Goal: Use online tool/utility: Utilize a website feature to perform a specific function

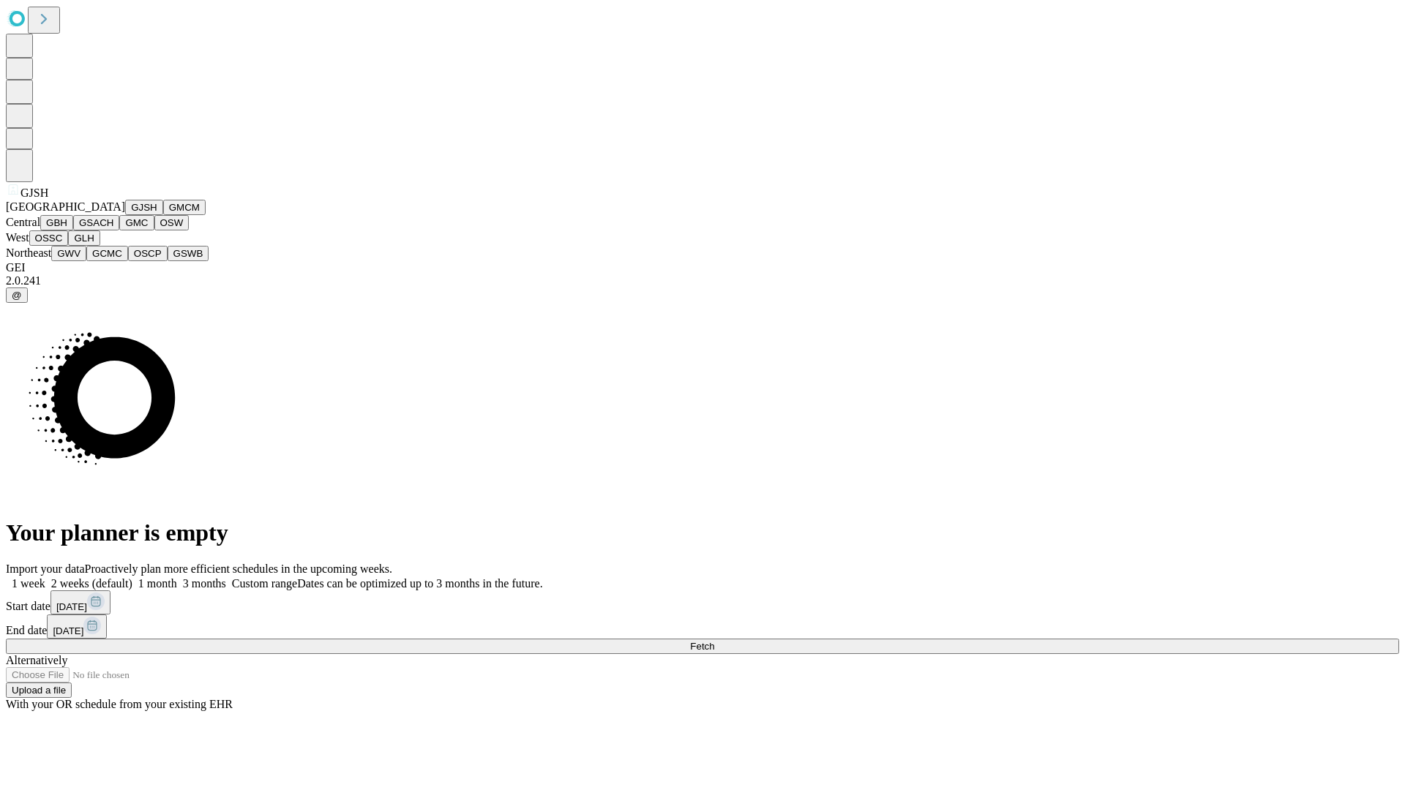
click at [125, 215] on button "GJSH" at bounding box center [144, 207] width 38 height 15
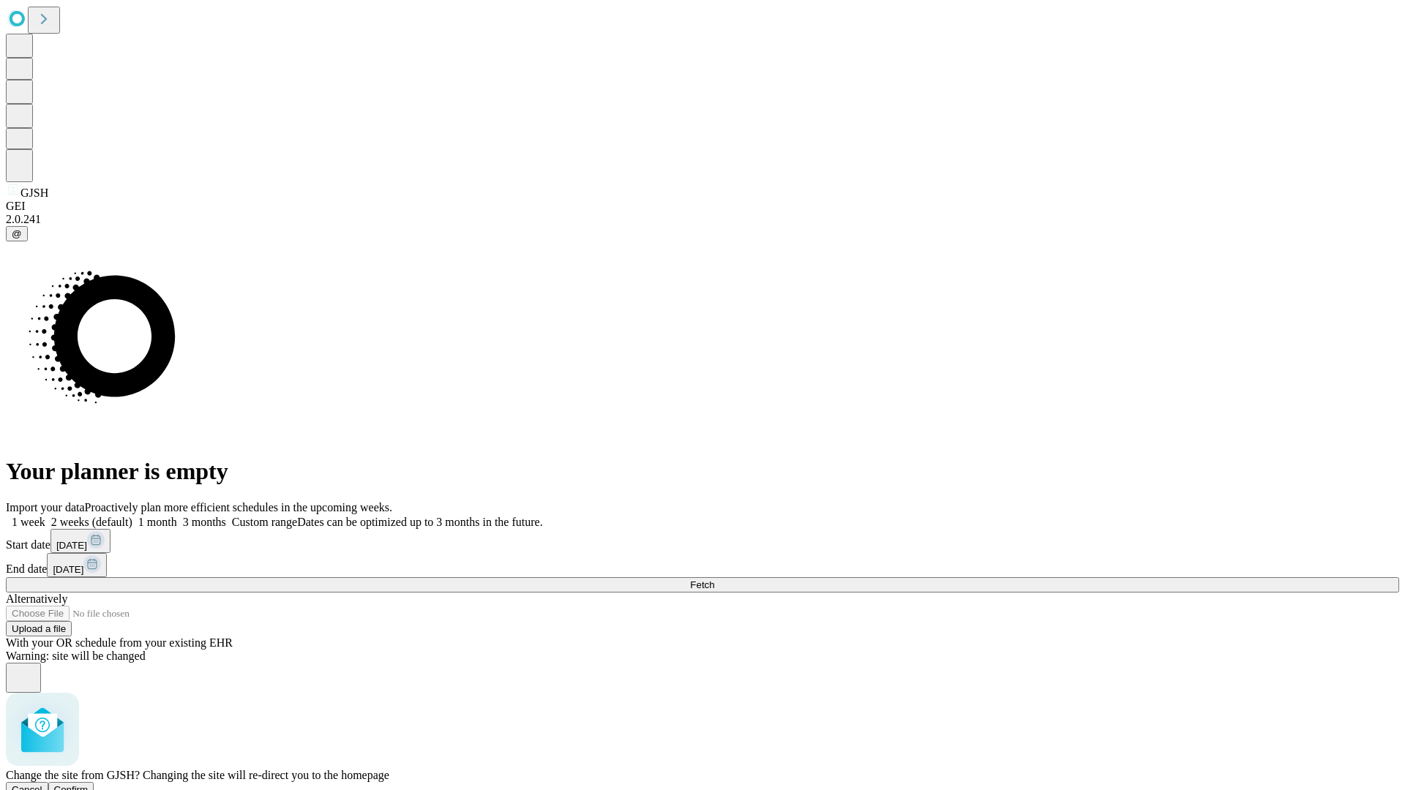
click at [89, 784] on span "Confirm" at bounding box center [71, 789] width 34 height 11
click at [132, 516] on label "2 weeks (default)" at bounding box center [88, 522] width 87 height 12
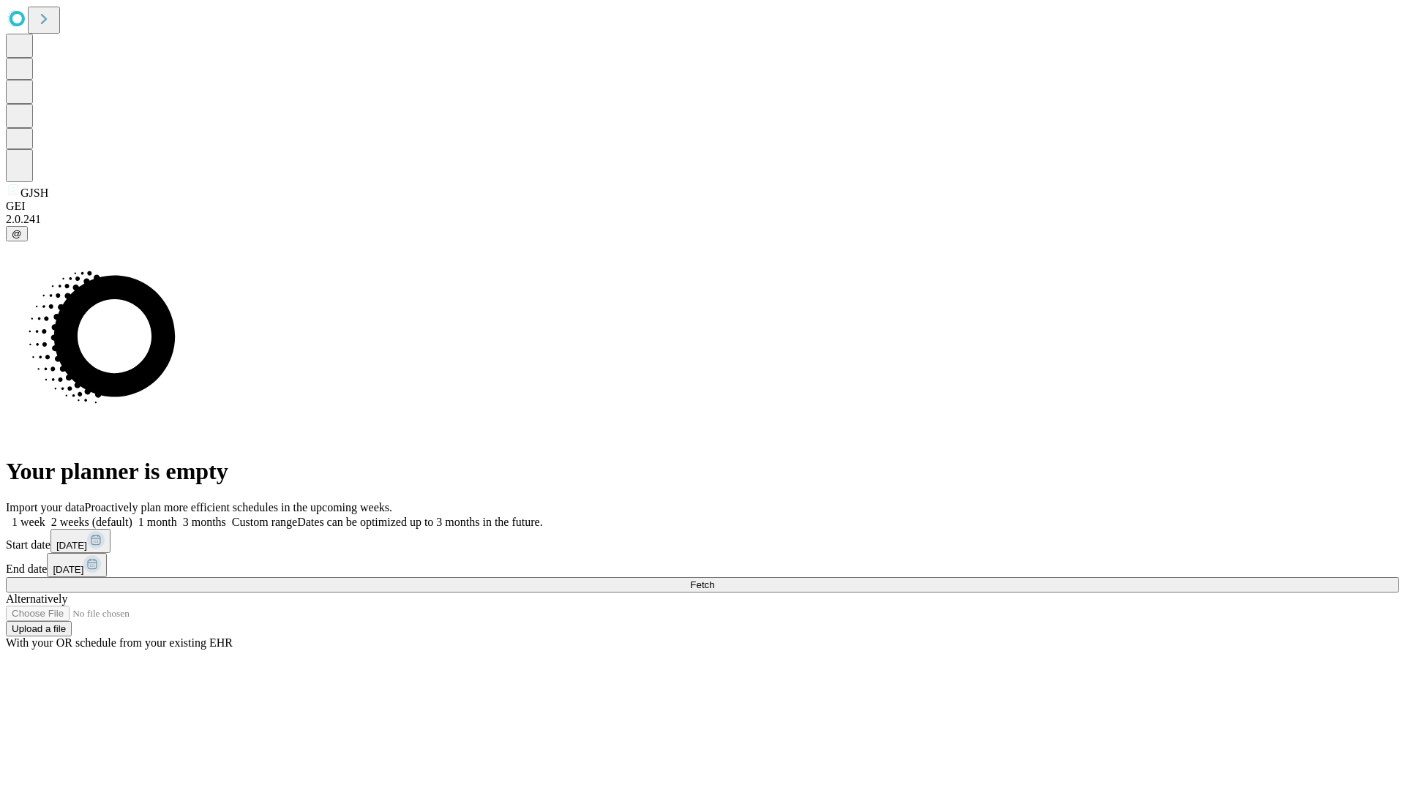
click at [714, 579] on span "Fetch" at bounding box center [702, 584] width 24 height 11
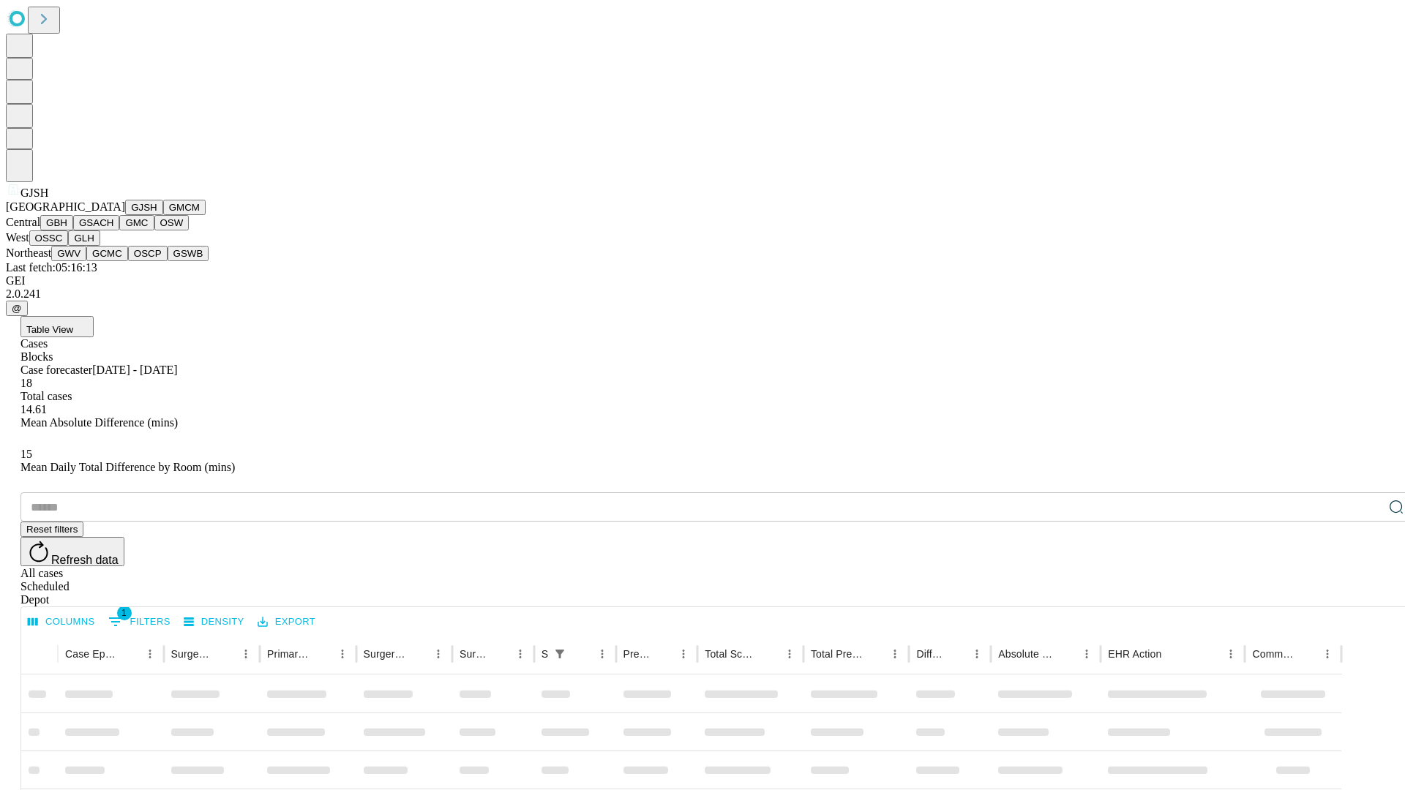
click at [163, 215] on button "GMCM" at bounding box center [184, 207] width 42 height 15
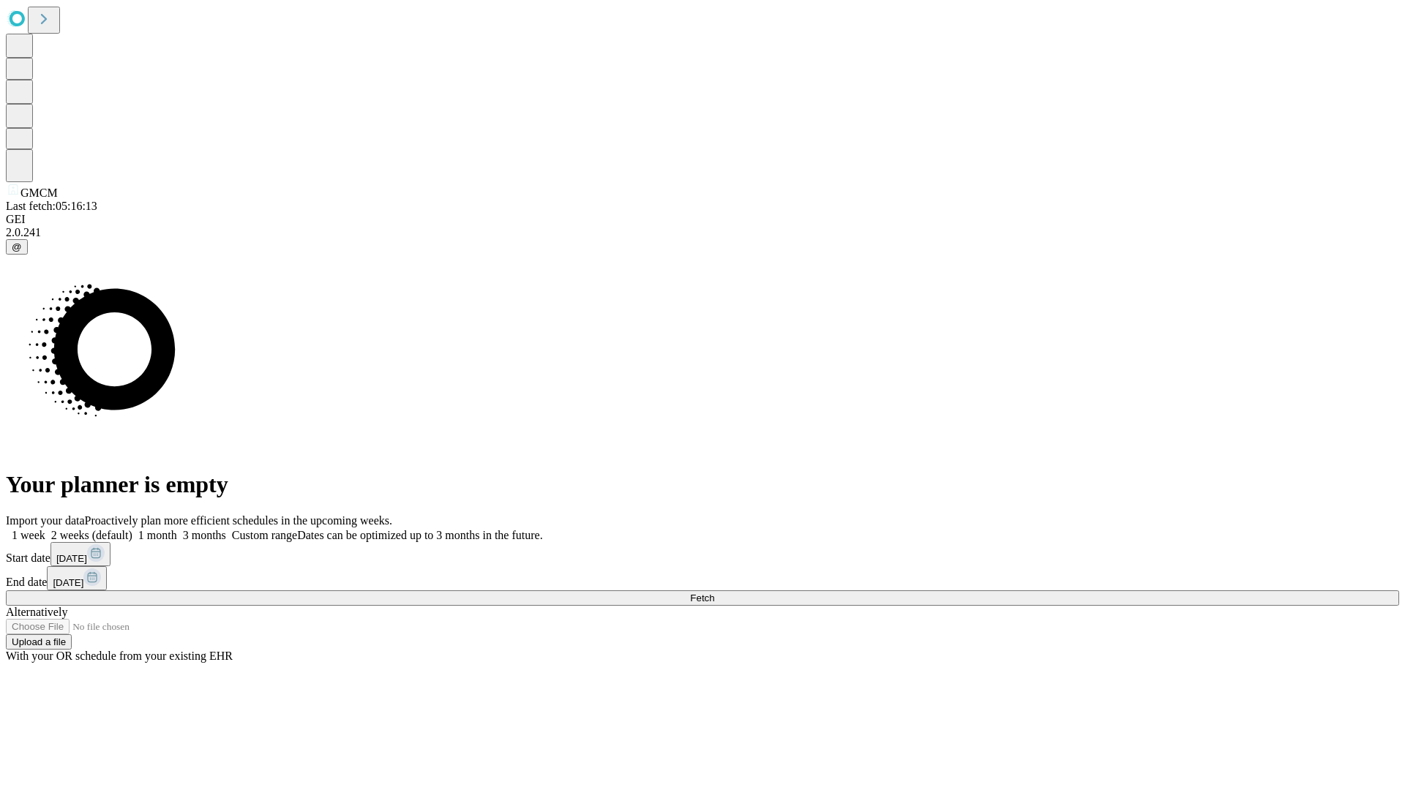
click at [132, 529] on label "2 weeks (default)" at bounding box center [88, 535] width 87 height 12
click at [714, 593] on span "Fetch" at bounding box center [702, 598] width 24 height 11
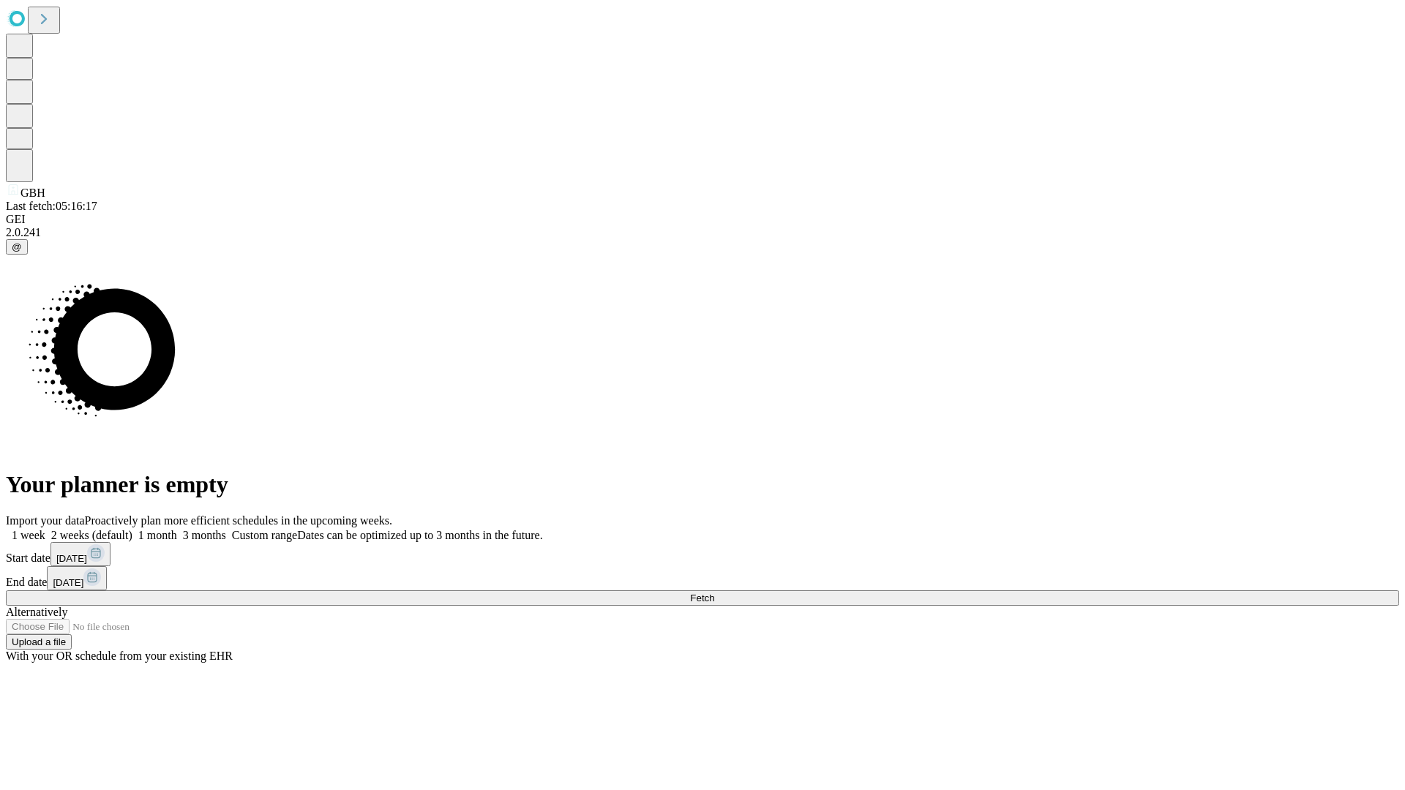
click at [132, 529] on label "2 weeks (default)" at bounding box center [88, 535] width 87 height 12
click at [714, 593] on span "Fetch" at bounding box center [702, 598] width 24 height 11
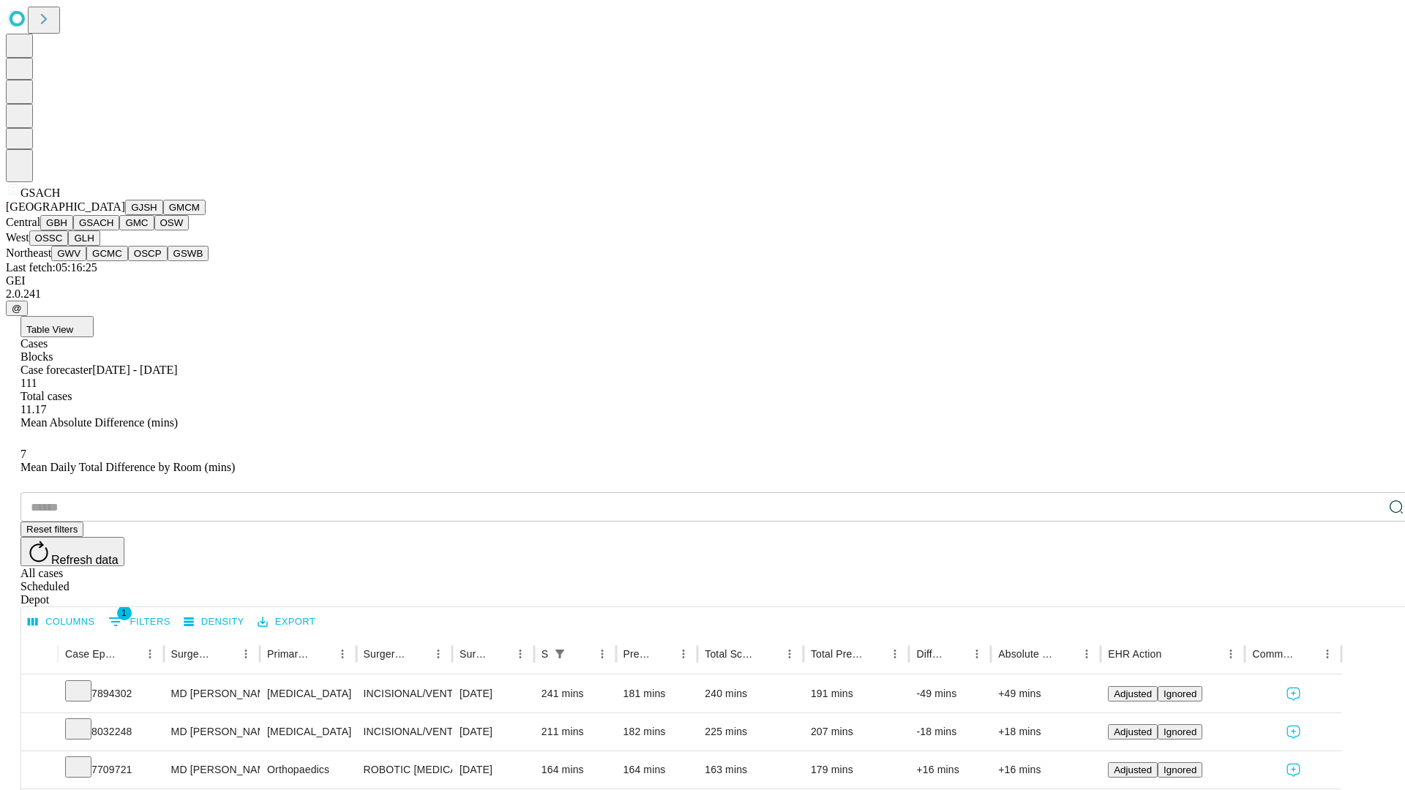
click at [119, 230] on button "GMC" at bounding box center [136, 222] width 34 height 15
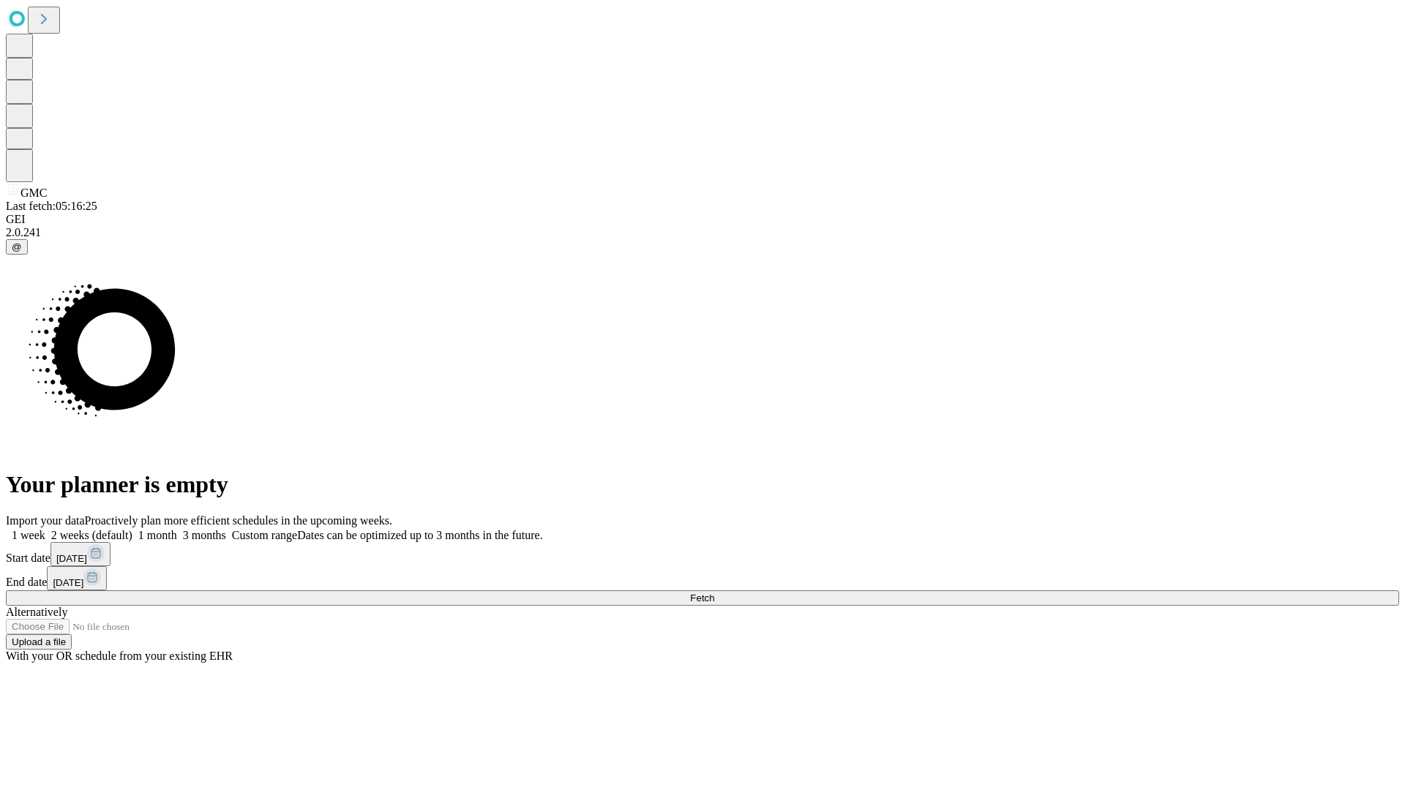
click at [132, 529] on label "2 weeks (default)" at bounding box center [88, 535] width 87 height 12
click at [714, 593] on span "Fetch" at bounding box center [702, 598] width 24 height 11
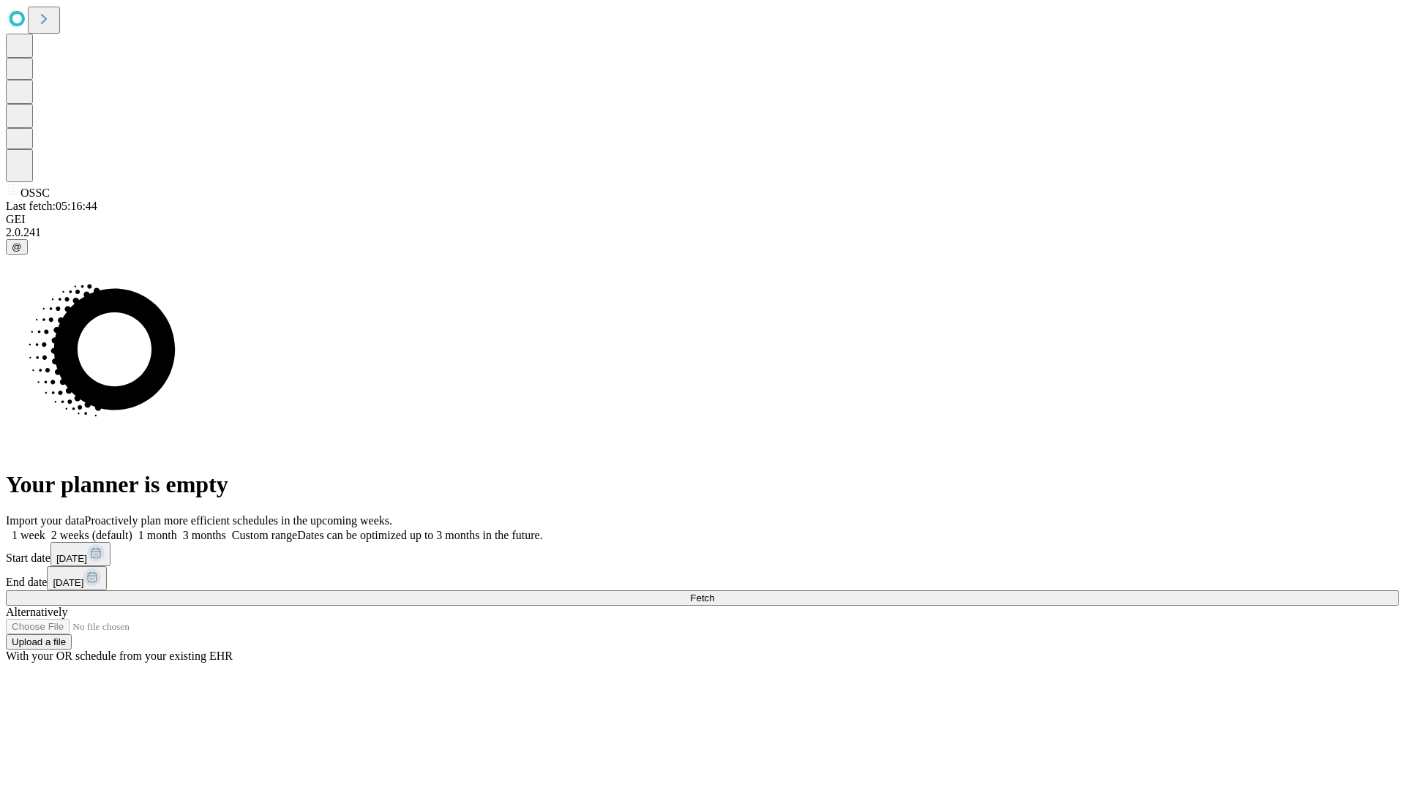
click at [132, 529] on label "2 weeks (default)" at bounding box center [88, 535] width 87 height 12
click at [714, 593] on span "Fetch" at bounding box center [702, 598] width 24 height 11
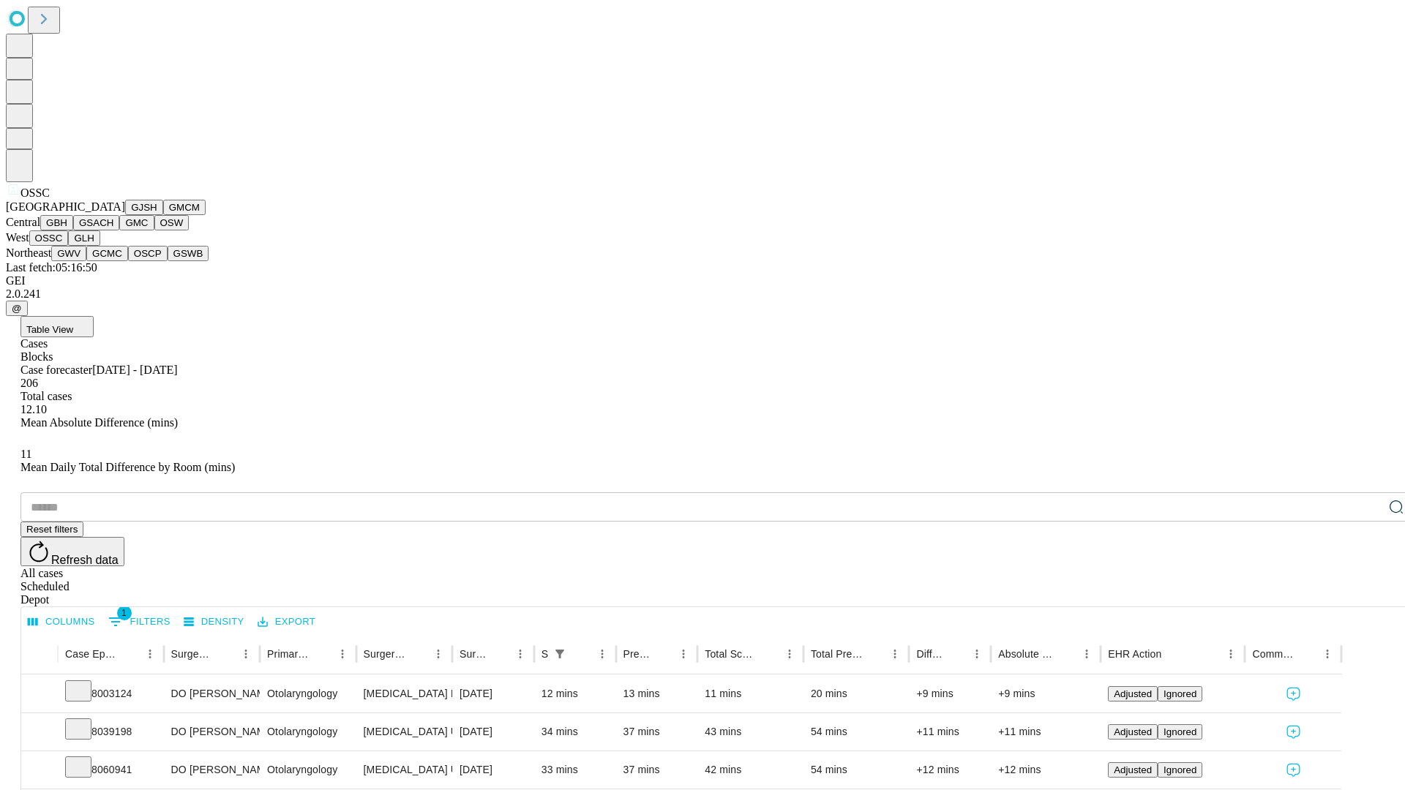
click at [99, 246] on button "GLH" at bounding box center [83, 237] width 31 height 15
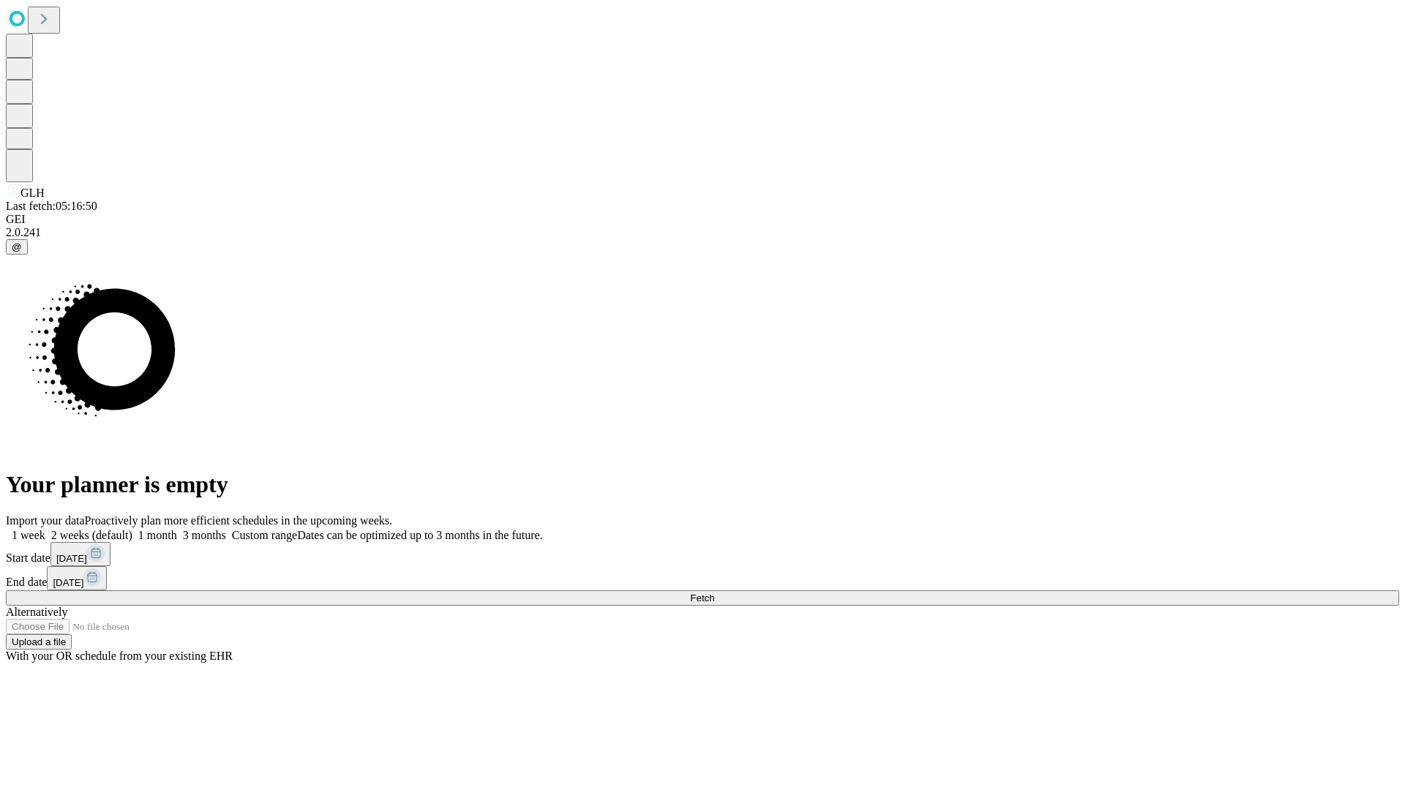
click at [132, 529] on label "2 weeks (default)" at bounding box center [88, 535] width 87 height 12
click at [714, 593] on span "Fetch" at bounding box center [702, 598] width 24 height 11
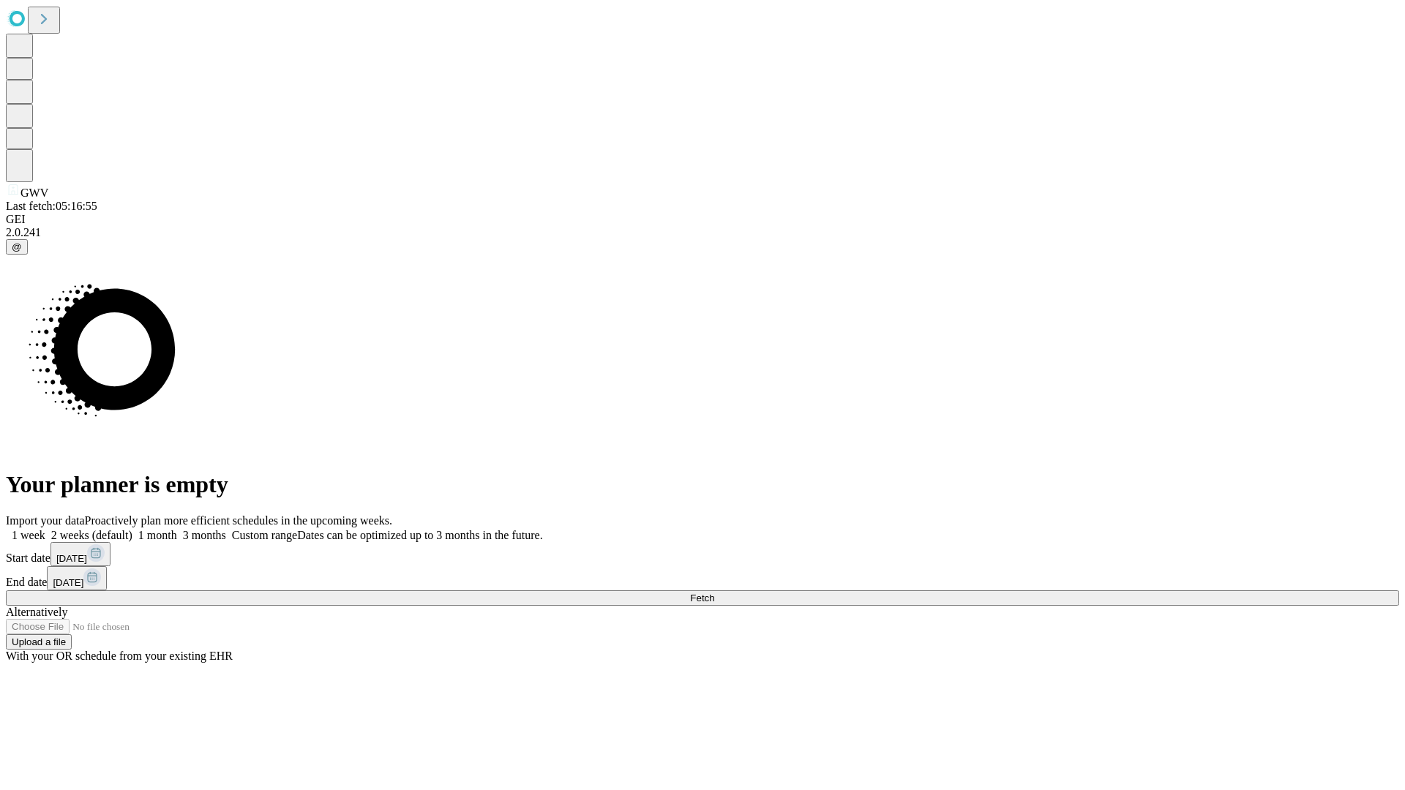
click at [132, 529] on label "2 weeks (default)" at bounding box center [88, 535] width 87 height 12
click at [714, 593] on span "Fetch" at bounding box center [702, 598] width 24 height 11
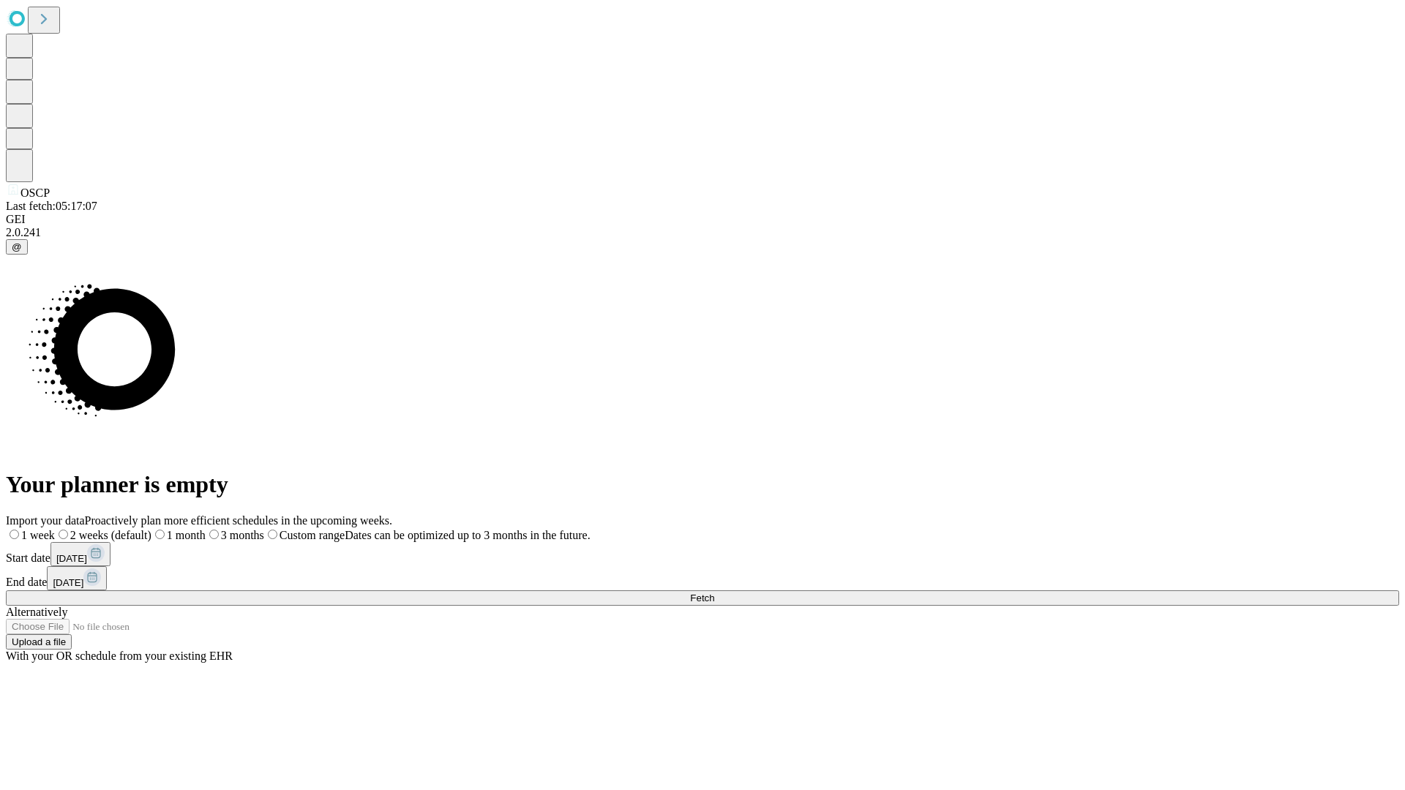
click at [151, 529] on label "2 weeks (default)" at bounding box center [103, 535] width 97 height 12
click at [714, 593] on span "Fetch" at bounding box center [702, 598] width 24 height 11
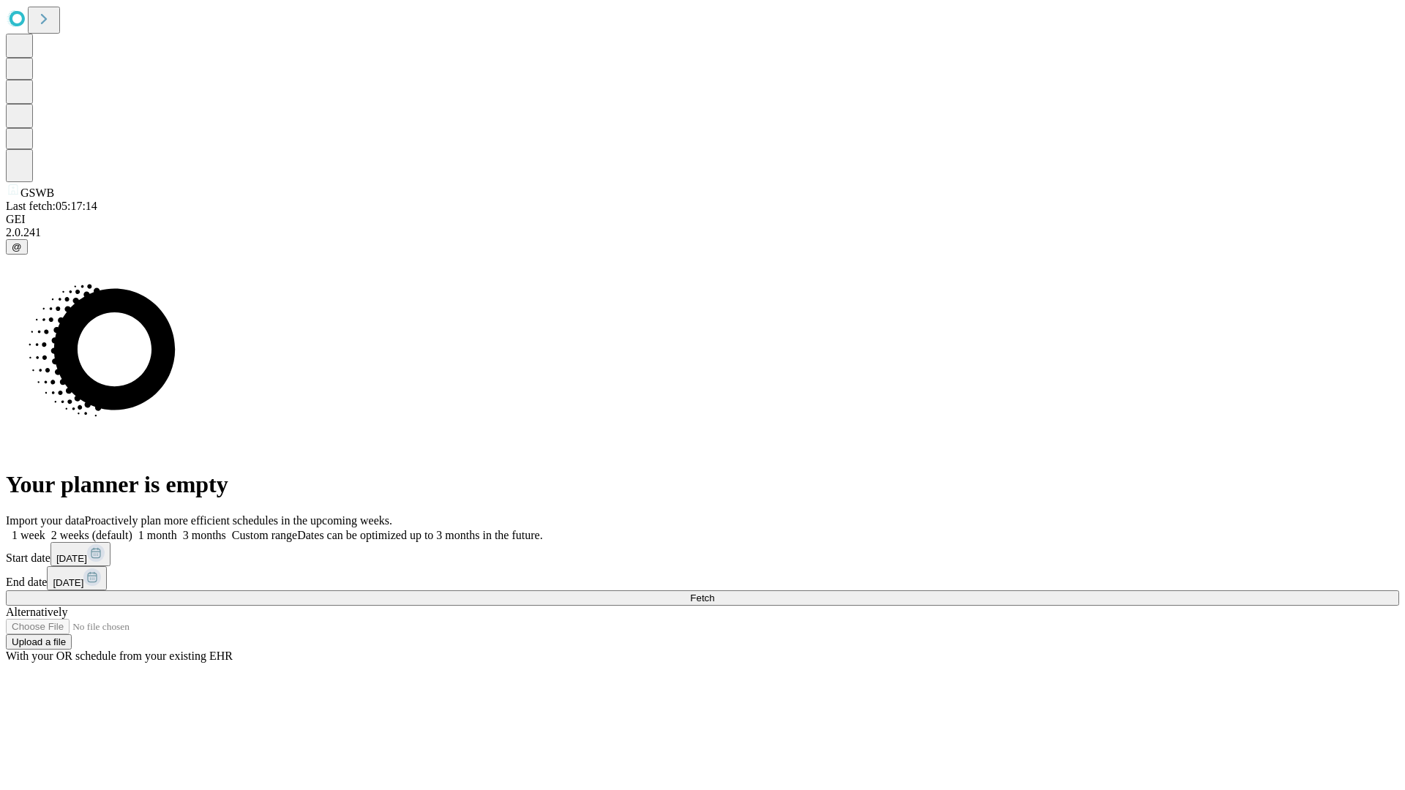
click at [132, 529] on label "2 weeks (default)" at bounding box center [88, 535] width 87 height 12
click at [714, 593] on span "Fetch" at bounding box center [702, 598] width 24 height 11
